Goal: Find specific page/section: Find specific page/section

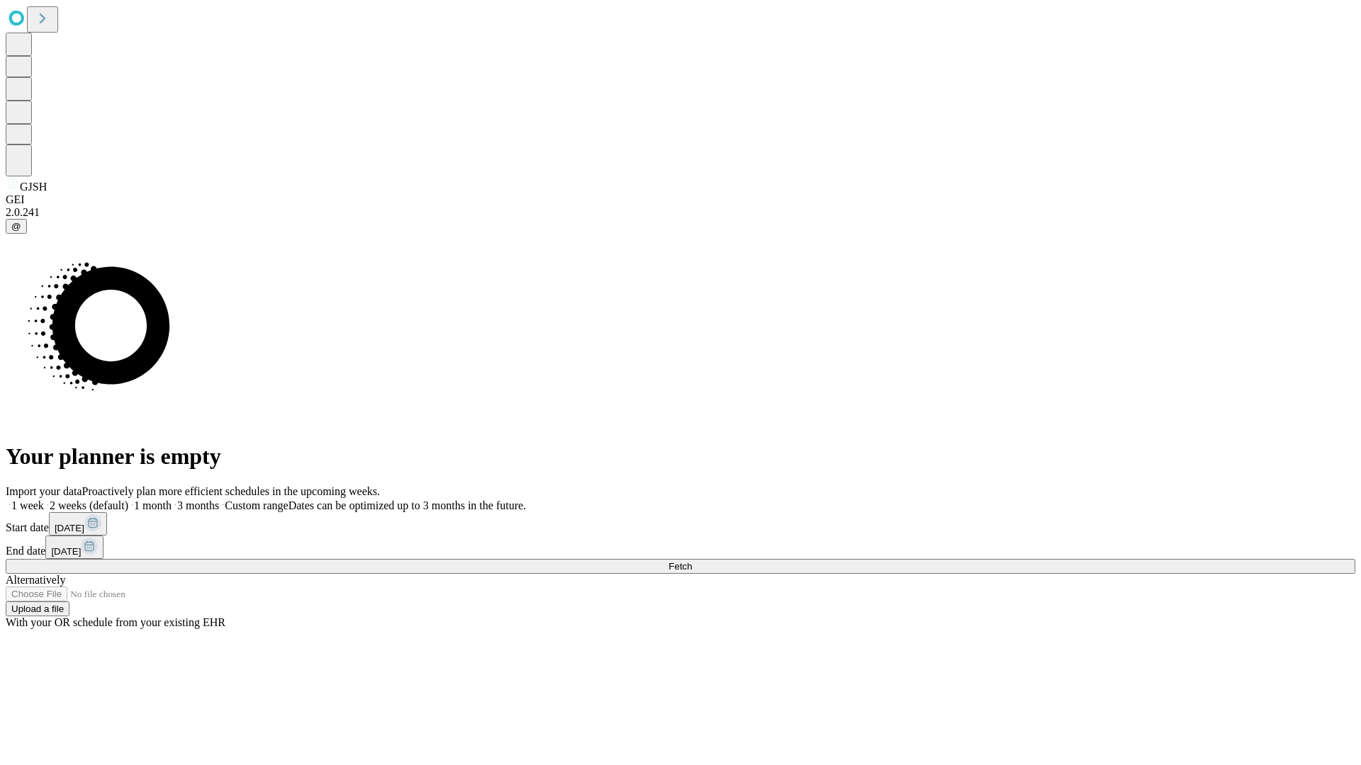
click at [692, 561] on span "Fetch" at bounding box center [679, 566] width 23 height 11
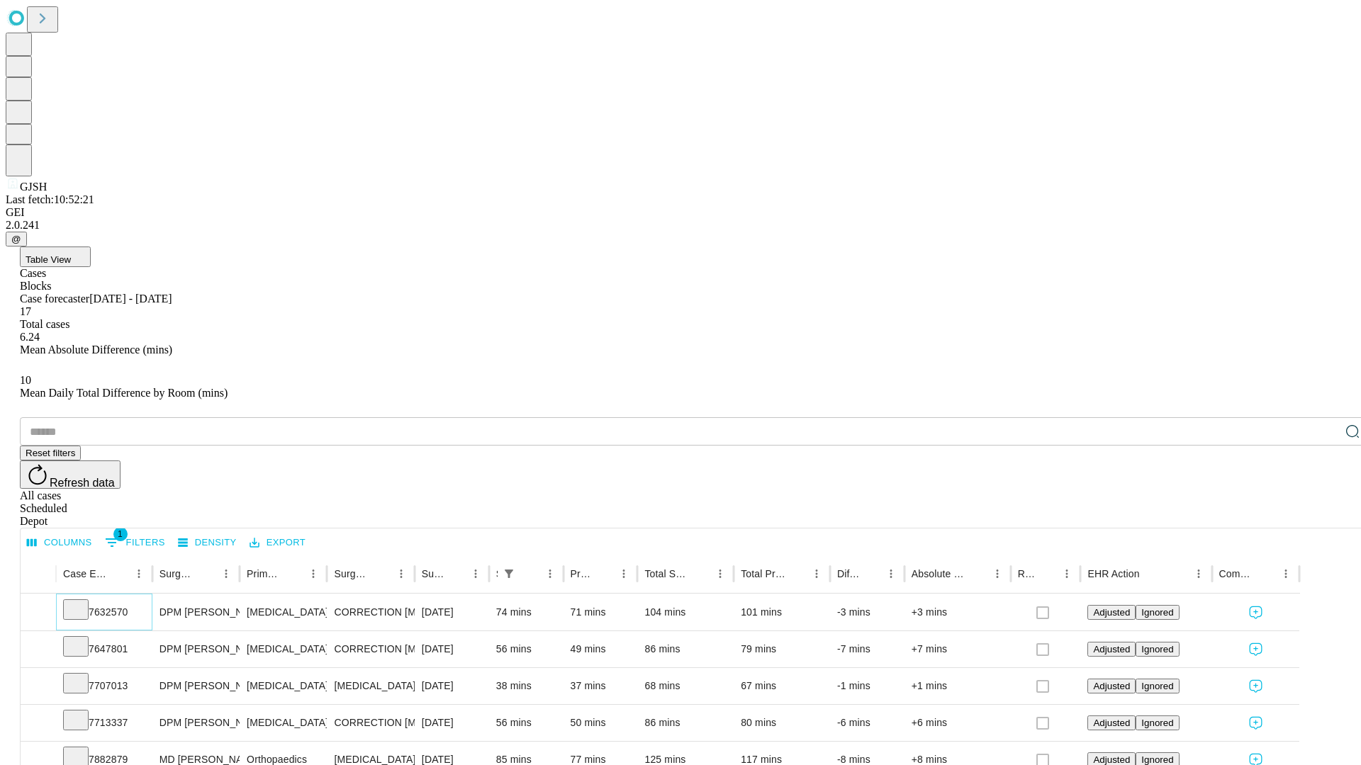
click at [83, 602] on icon at bounding box center [76, 609] width 14 height 14
